Goal: Entertainment & Leisure: Consume media (video, audio)

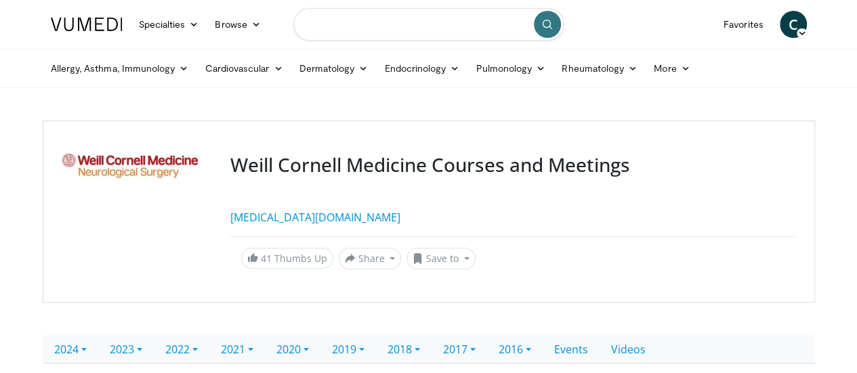
click at [313, 35] on input "Search topics, interventions" at bounding box center [428, 24] width 271 height 33
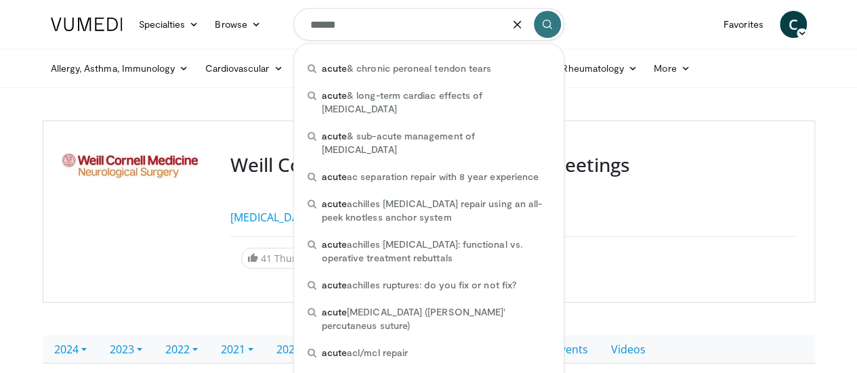
click at [347, 33] on input "*****" at bounding box center [428, 24] width 271 height 33
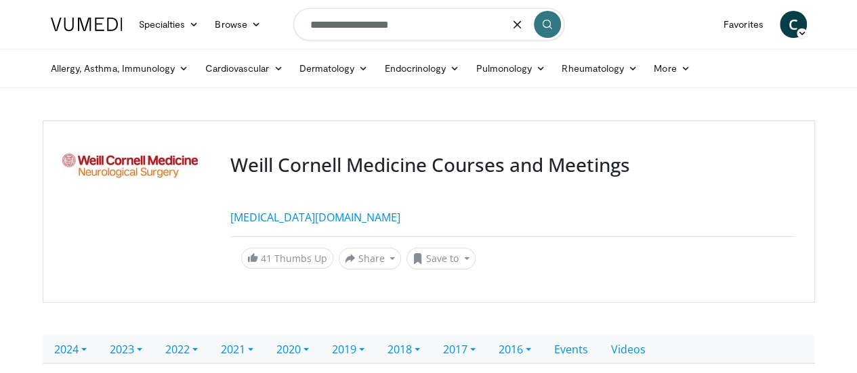
type input "**********"
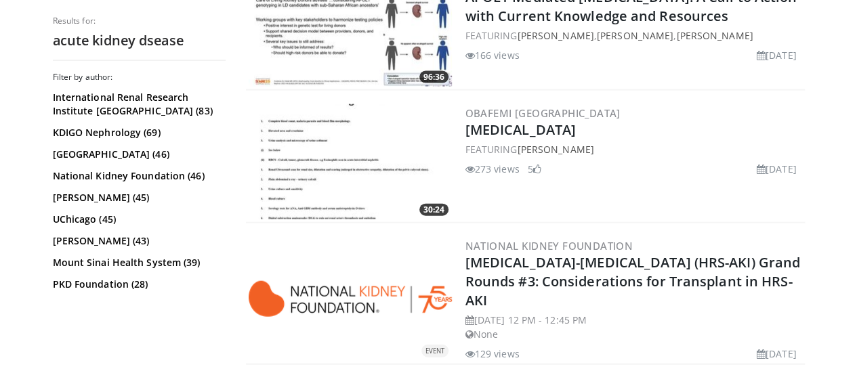
scroll to position [1518, 0]
click at [324, 147] on img at bounding box center [350, 162] width 203 height 115
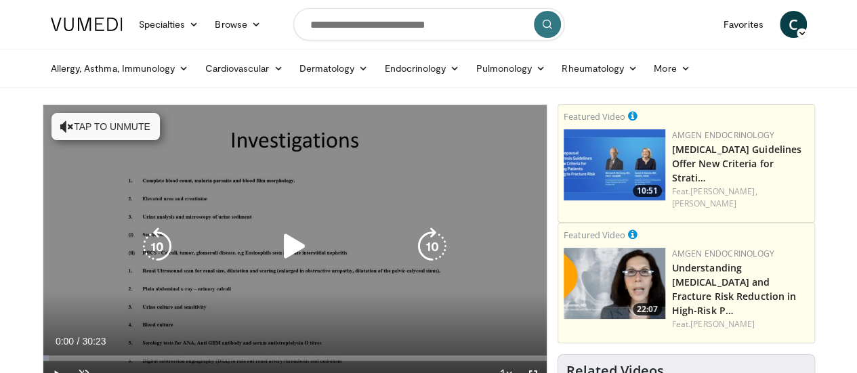
click at [264, 251] on div "Video Player" at bounding box center [295, 246] width 302 height 27
click at [279, 264] on icon "Video Player" at bounding box center [295, 247] width 38 height 38
click at [108, 135] on button "Tap to unmute" at bounding box center [105, 126] width 108 height 27
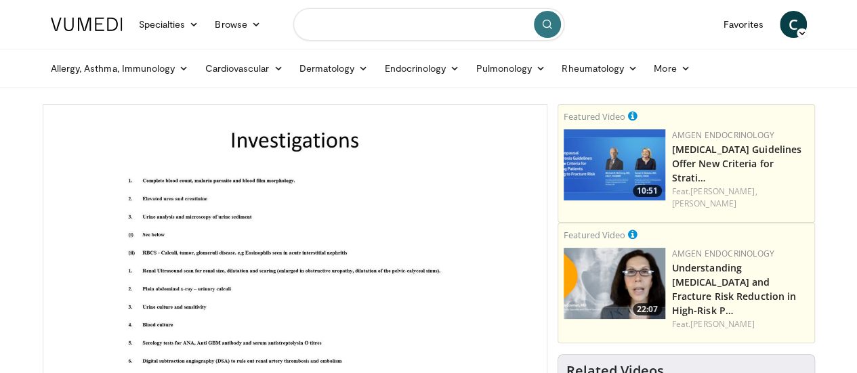
click at [388, 31] on input "Search topics, interventions" at bounding box center [428, 24] width 271 height 33
type input "*"
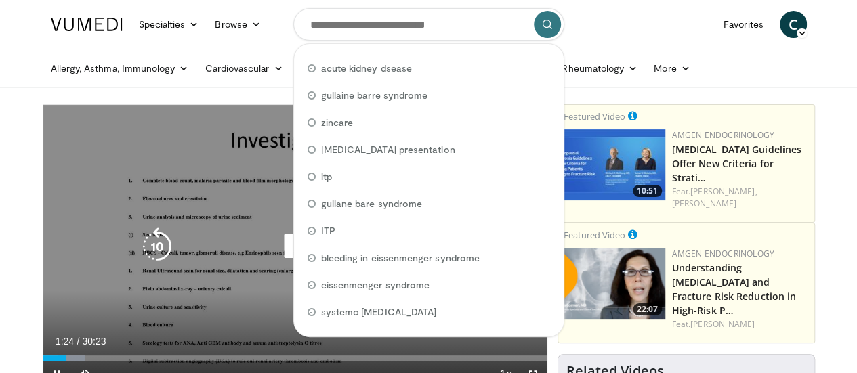
click at [220, 244] on div "10 seconds Tap to unmute" at bounding box center [294, 246] width 503 height 283
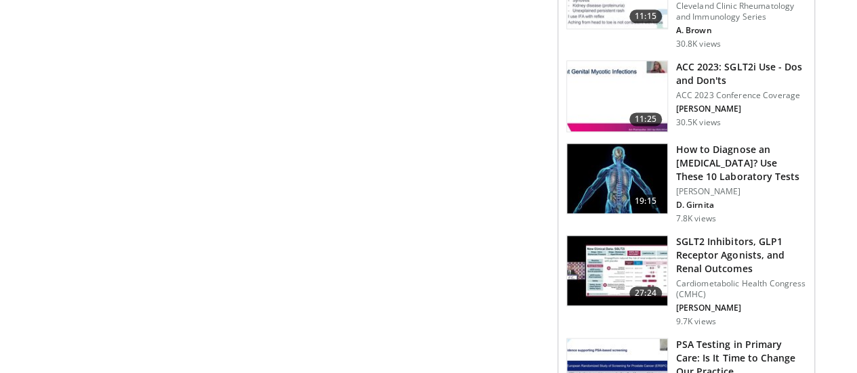
scroll to position [887, 0]
